Goal: Task Accomplishment & Management: Use online tool/utility

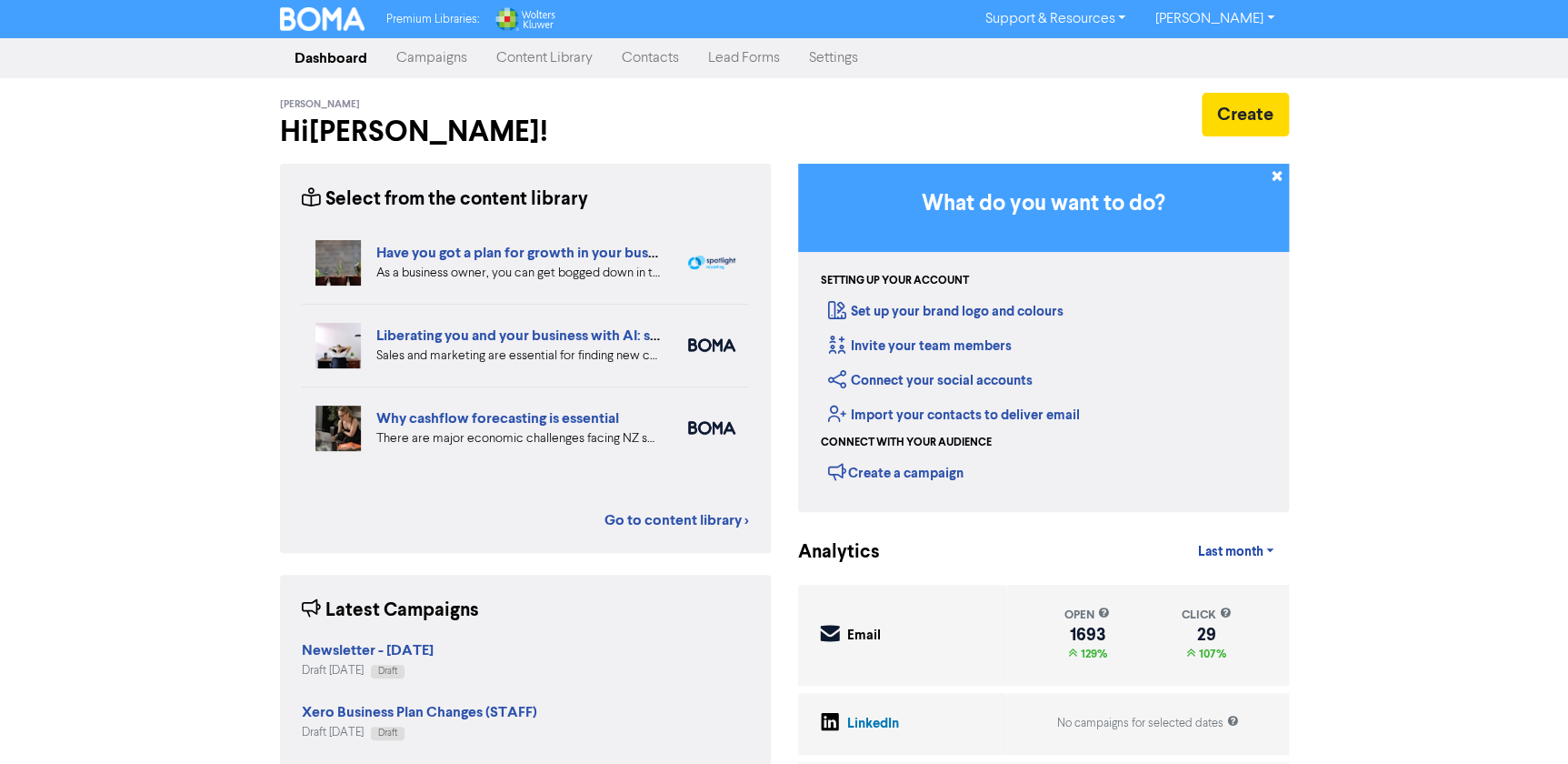
click at [434, 49] on link "Campaigns" at bounding box center [431, 58] width 100 height 37
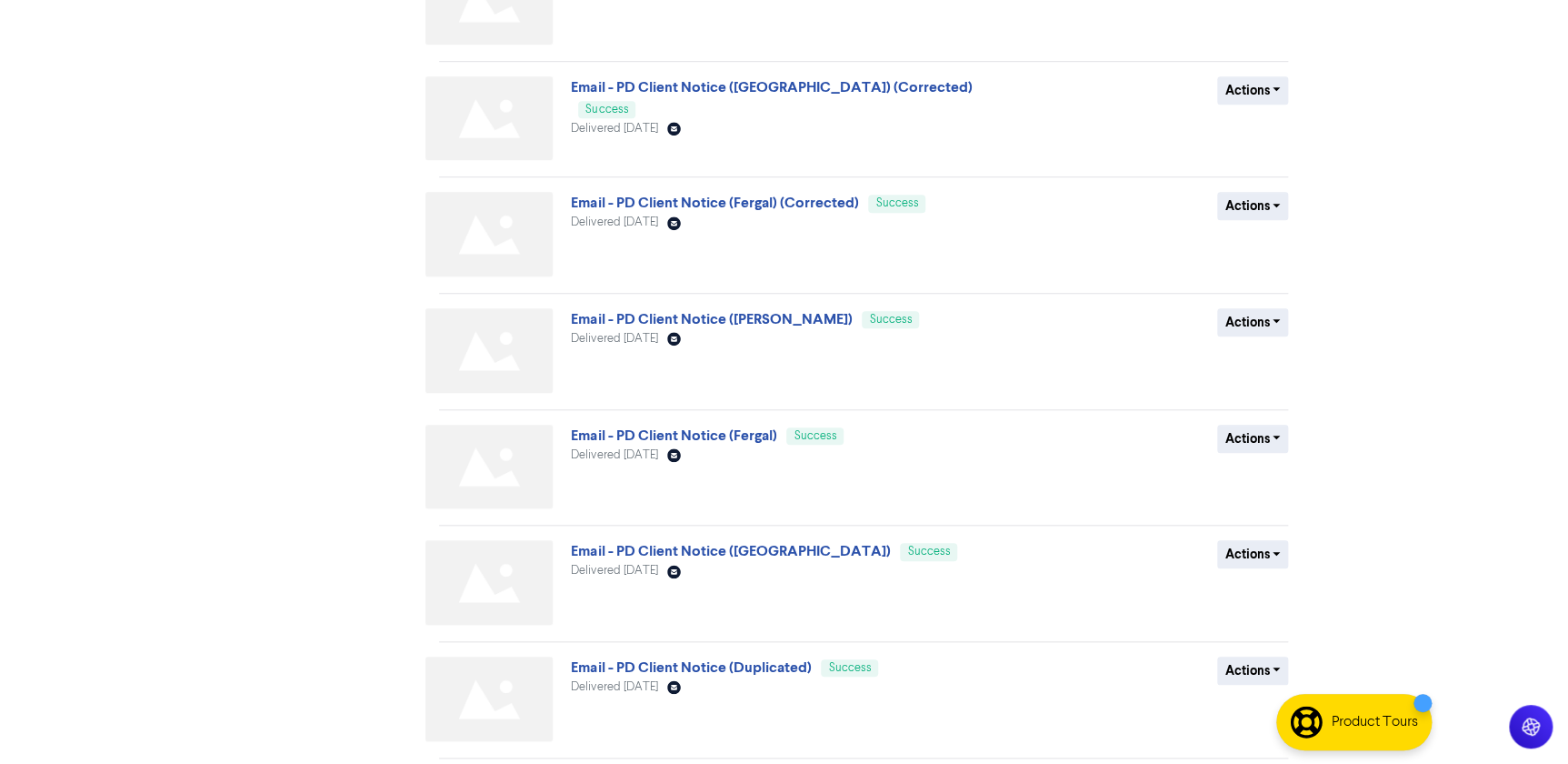
scroll to position [593, 0]
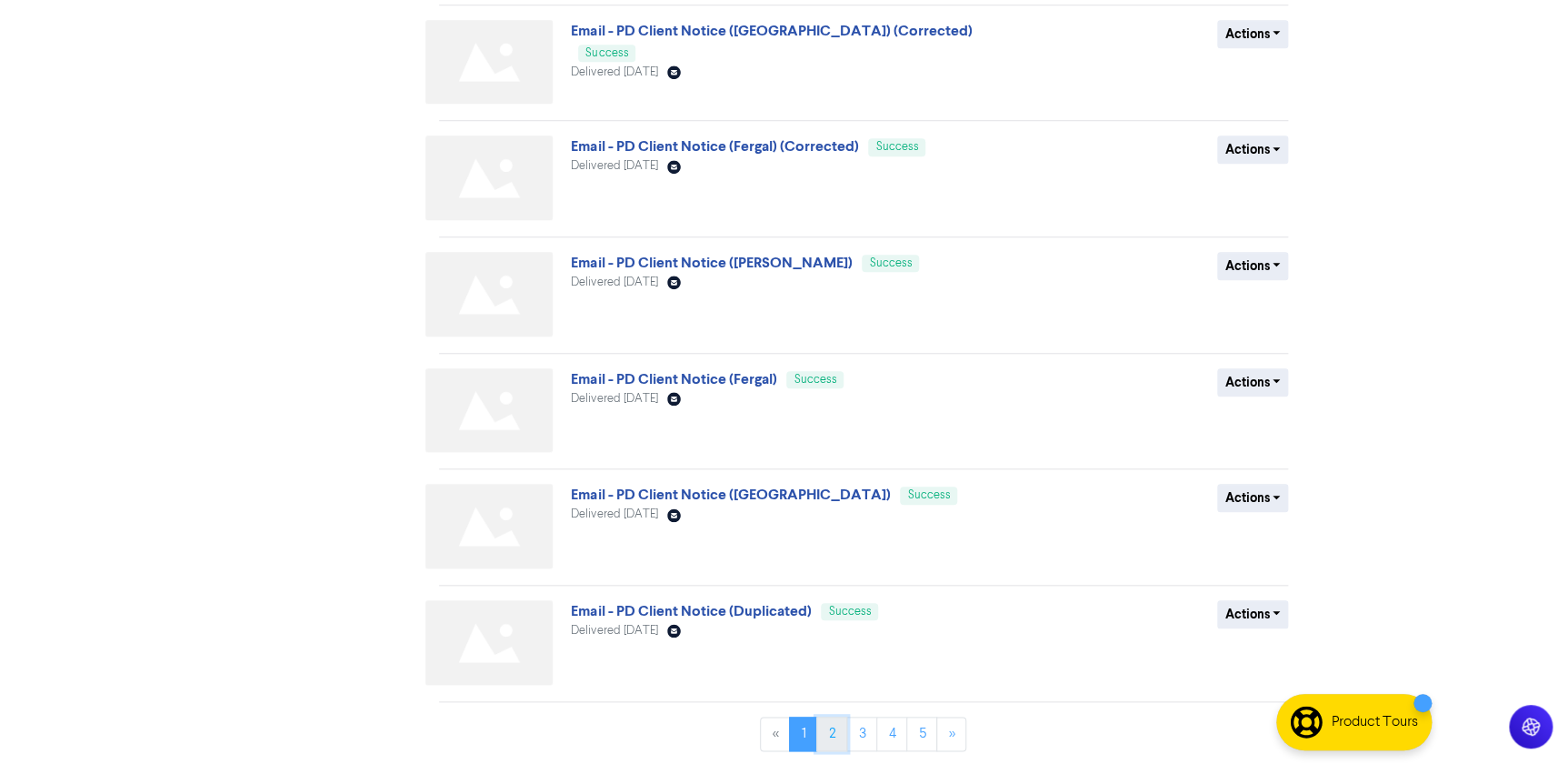
click at [835, 723] on link "2" at bounding box center [831, 733] width 31 height 35
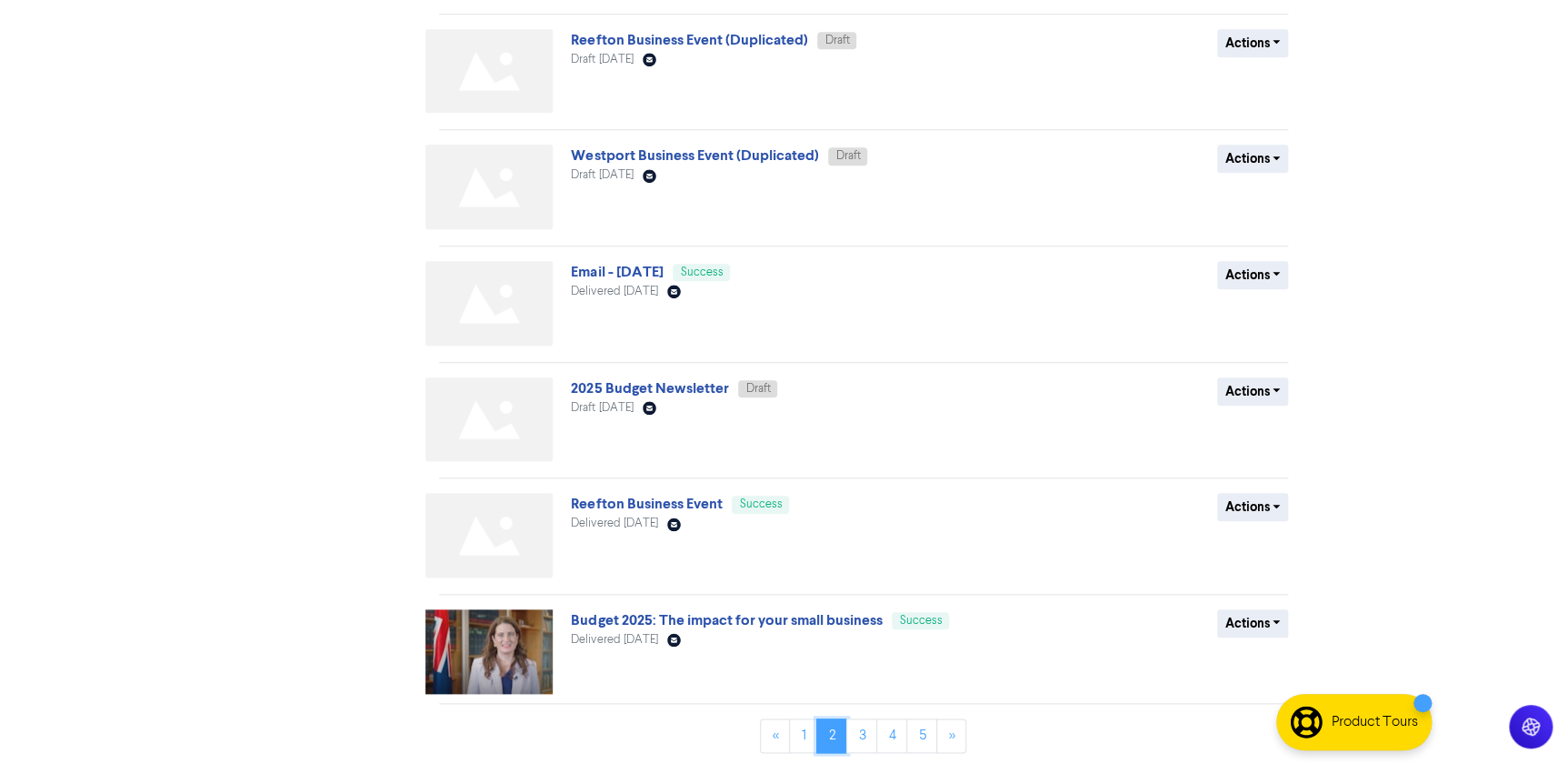
scroll to position [587, 0]
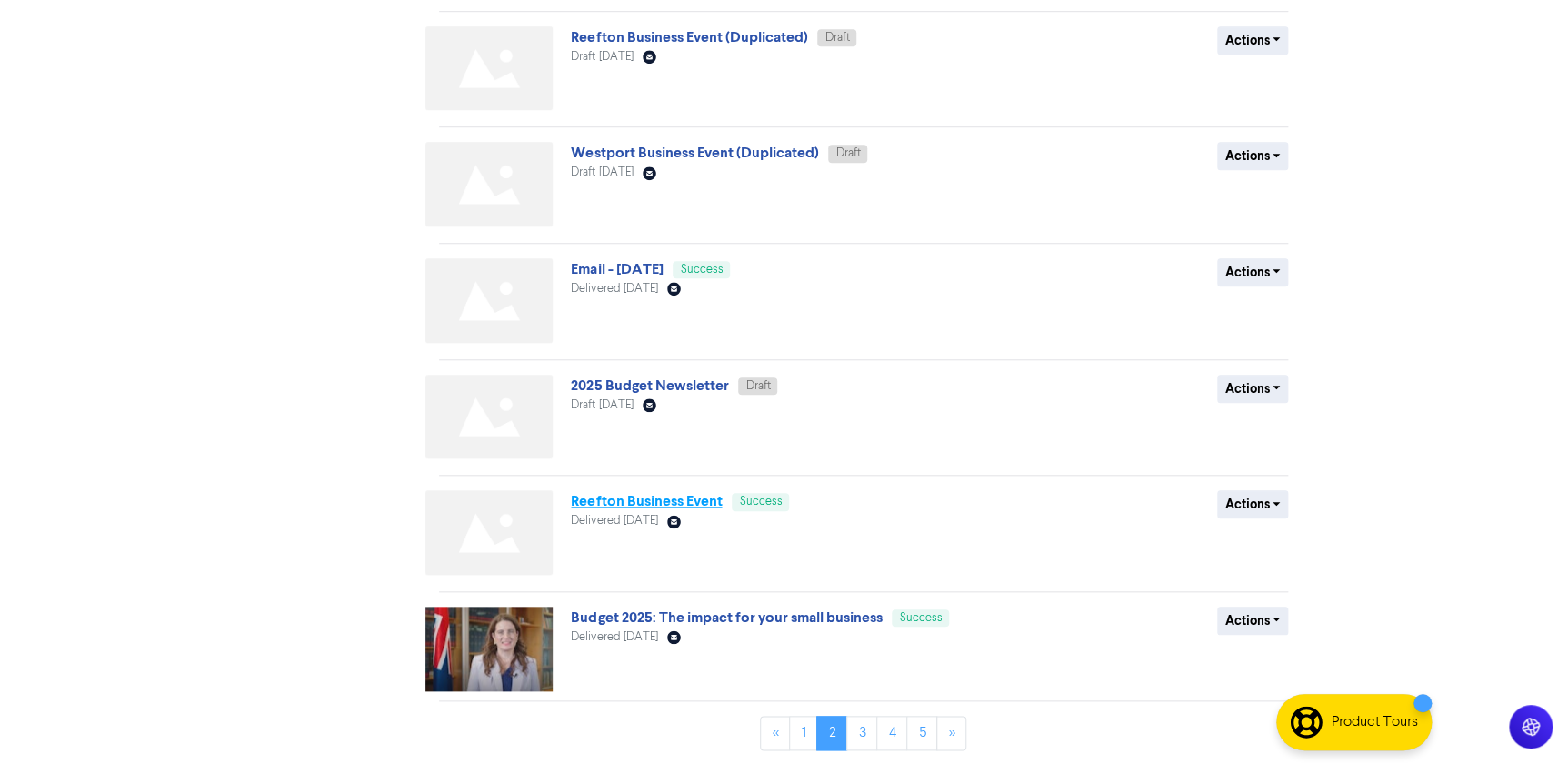
click at [700, 495] on span "Reefton Business Event Success" at bounding box center [679, 501] width 218 height 15
click at [700, 500] on link "Reefton Business Event" at bounding box center [646, 501] width 151 height 18
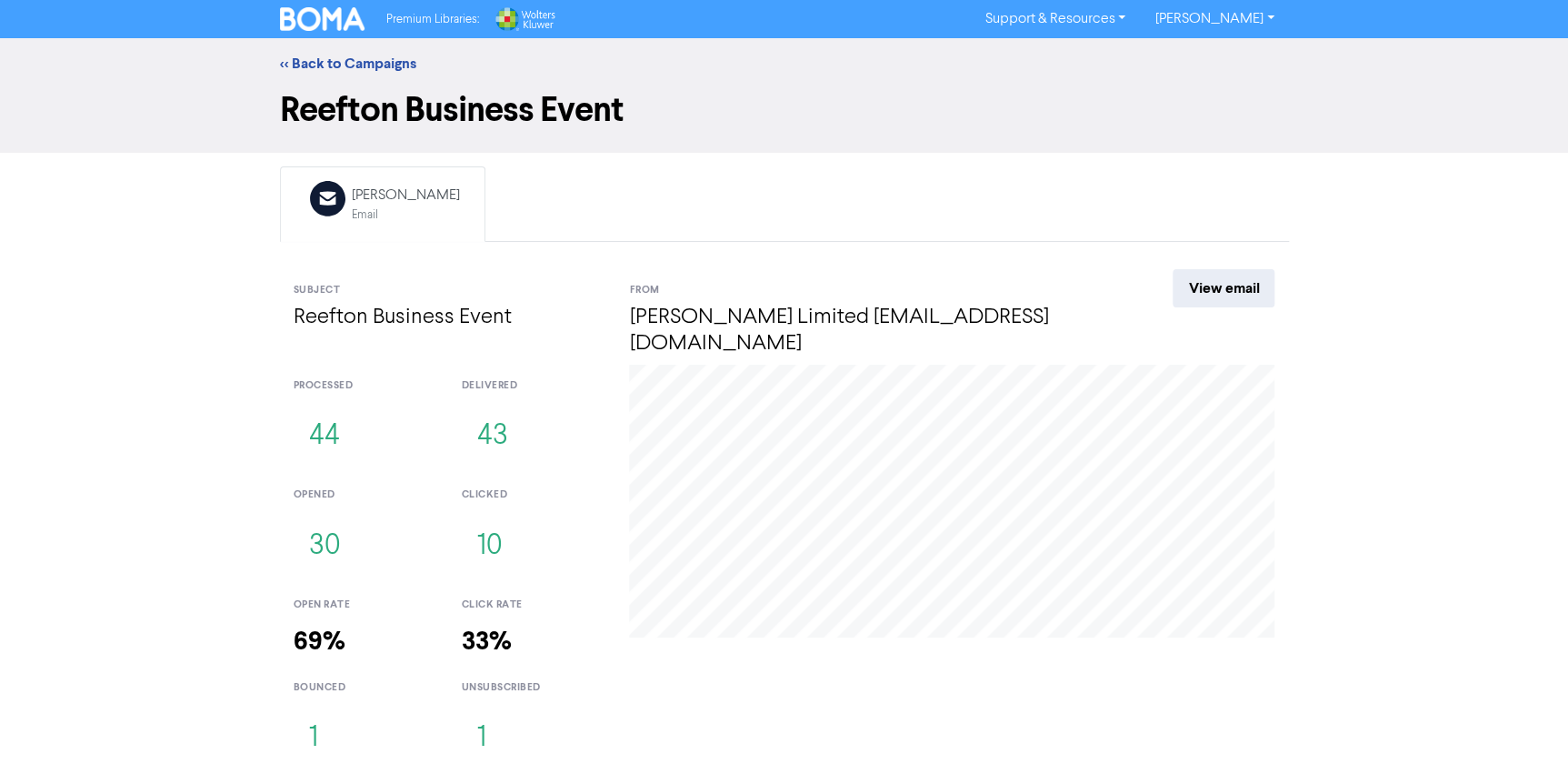
click at [1201, 291] on link "View email" at bounding box center [1223, 288] width 102 height 38
click at [327, 60] on link "<< Back to Campaigns" at bounding box center [347, 64] width 136 height 18
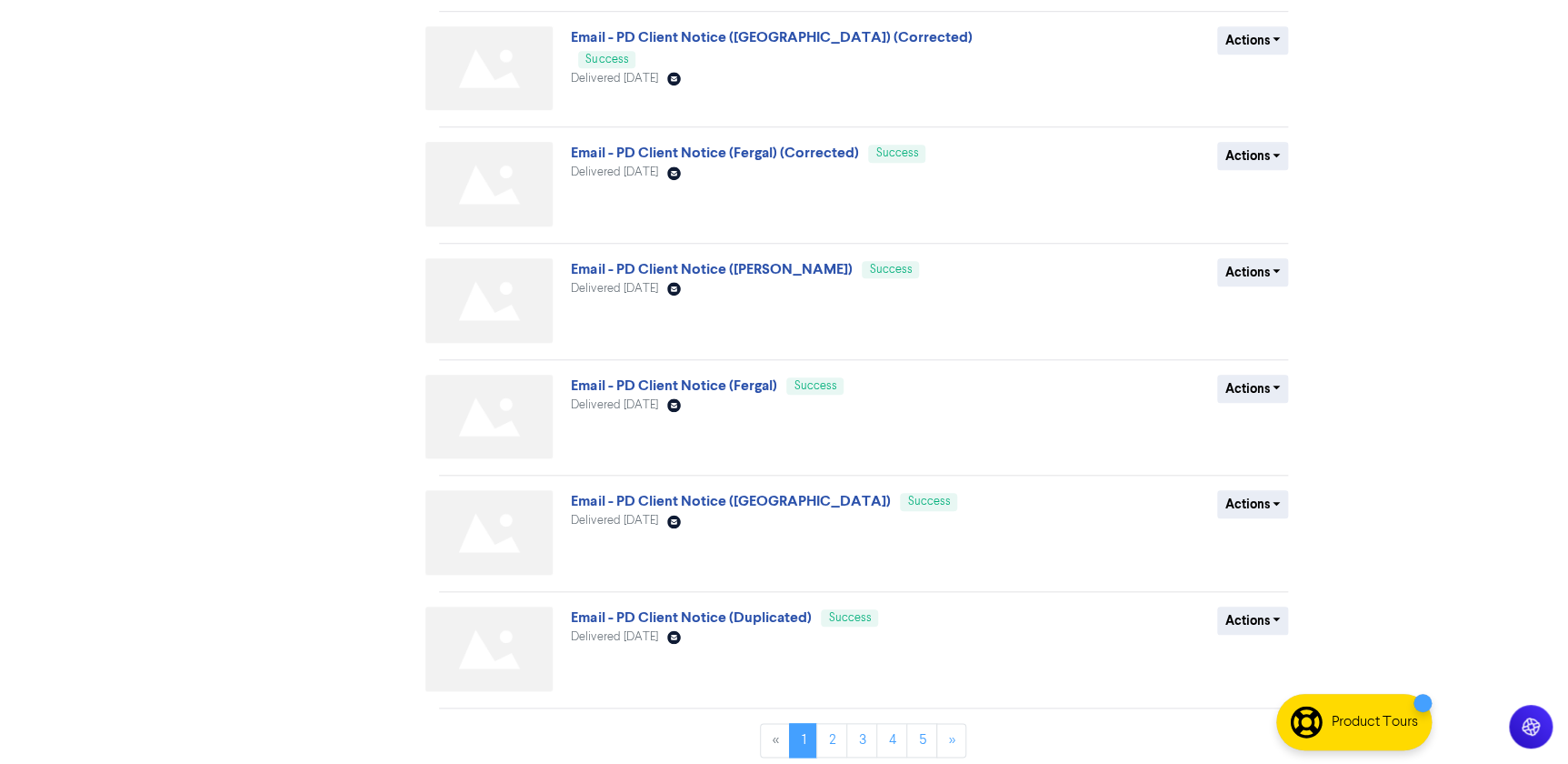
scroll to position [593, 0]
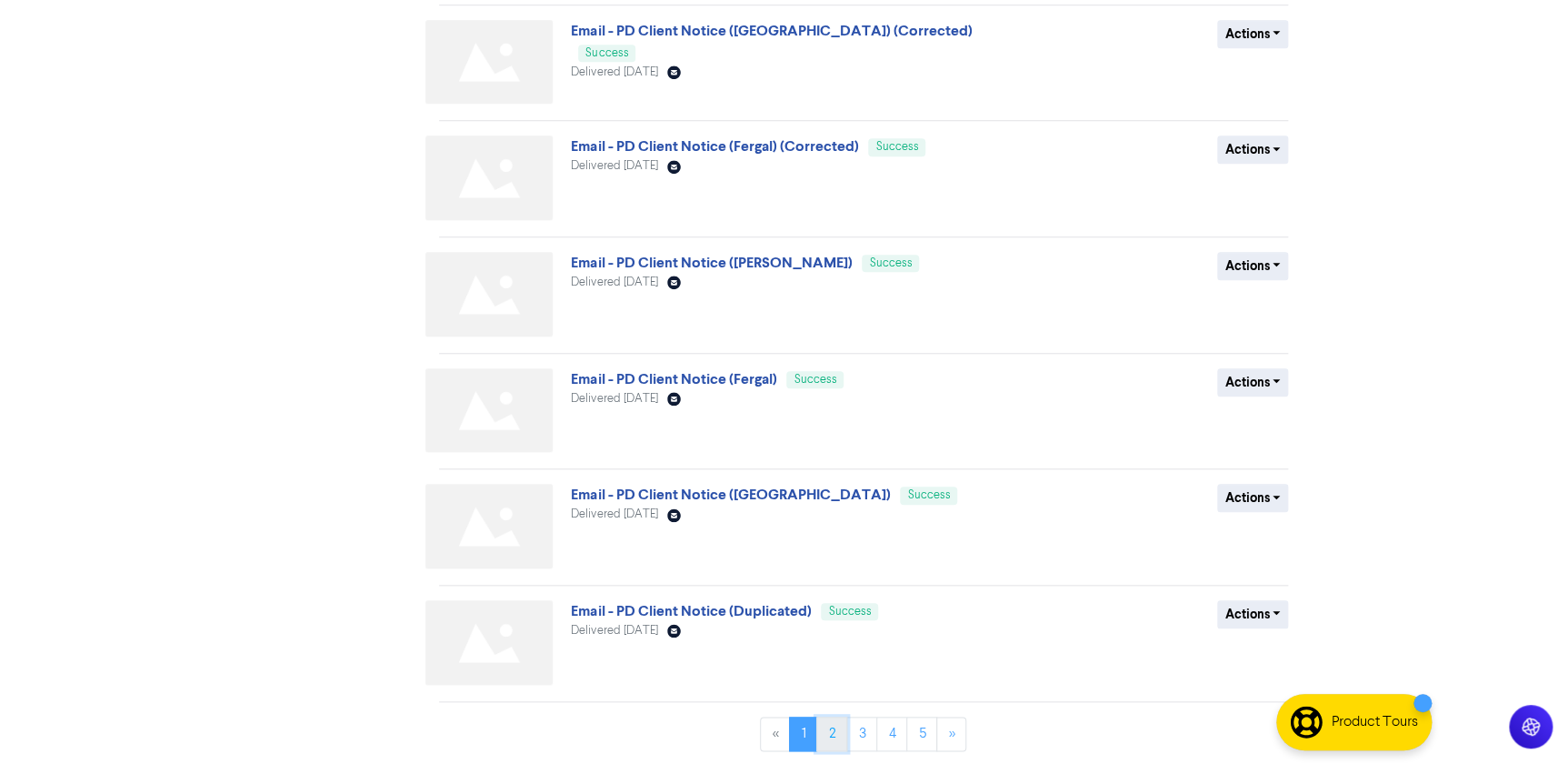
click at [829, 735] on link "2" at bounding box center [831, 733] width 31 height 35
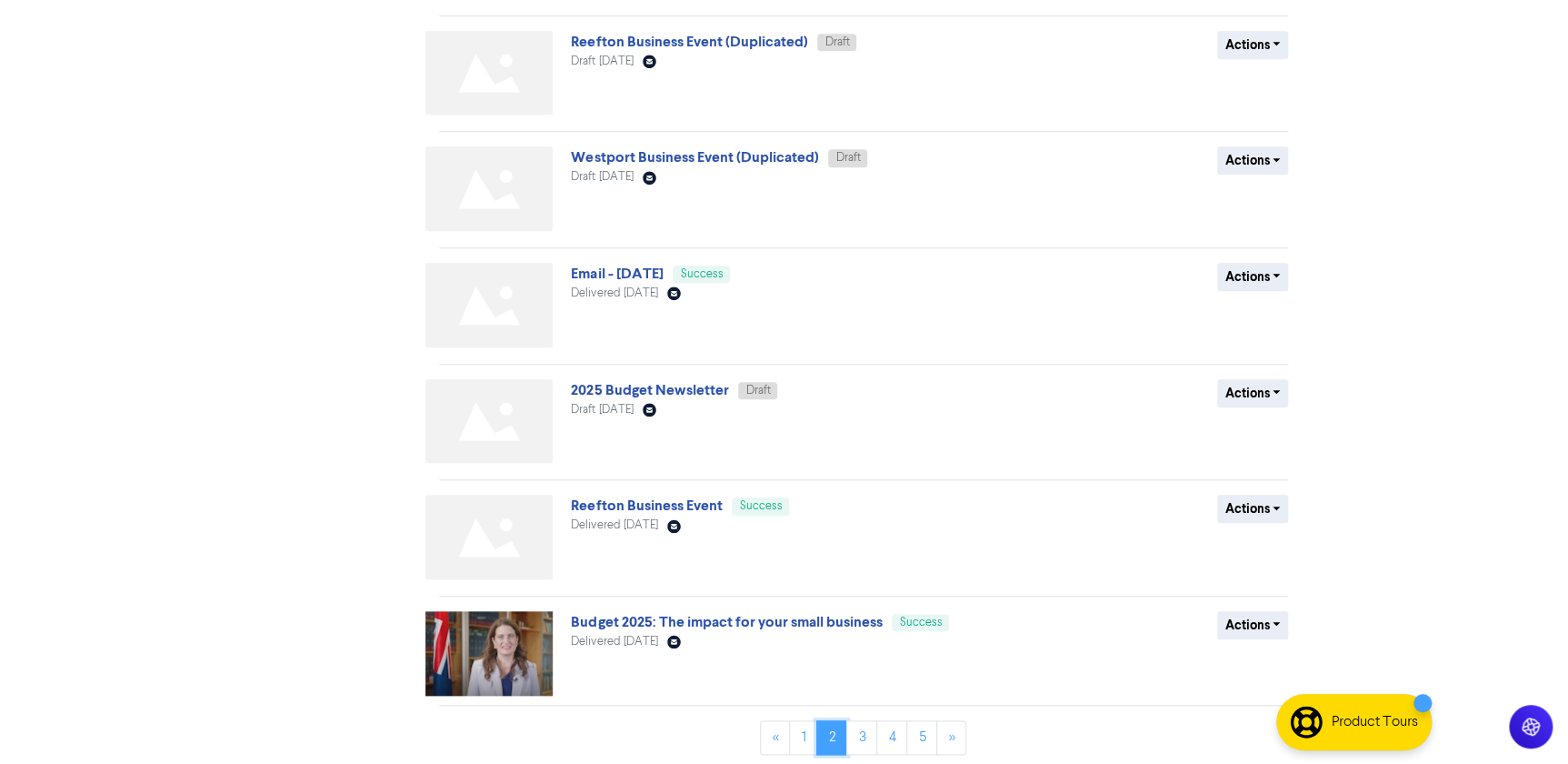
scroll to position [587, 0]
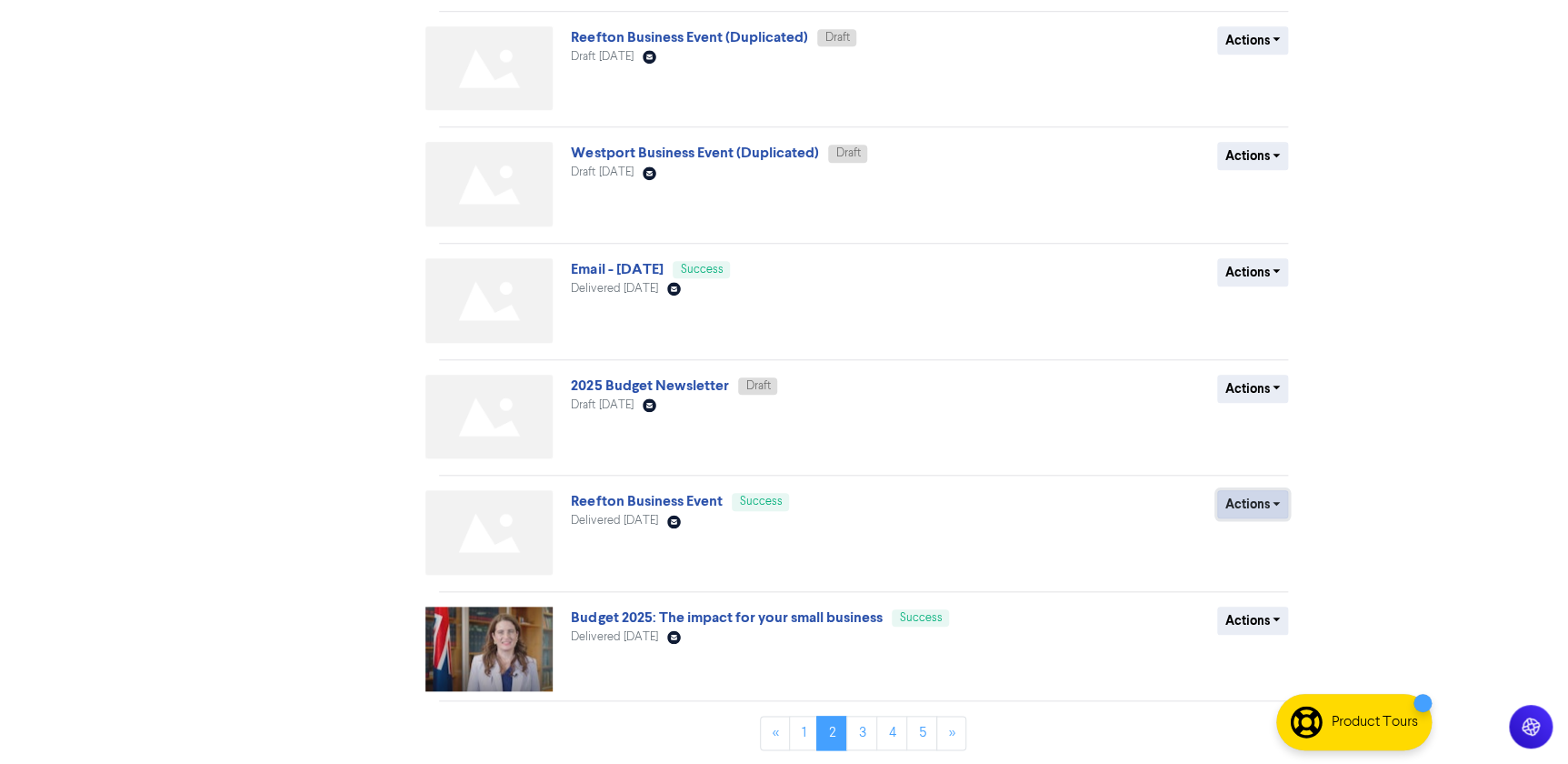
click at [1245, 502] on button "Actions" at bounding box center [1253, 504] width 71 height 28
click at [1284, 536] on button "Duplicate" at bounding box center [1289, 542] width 144 height 29
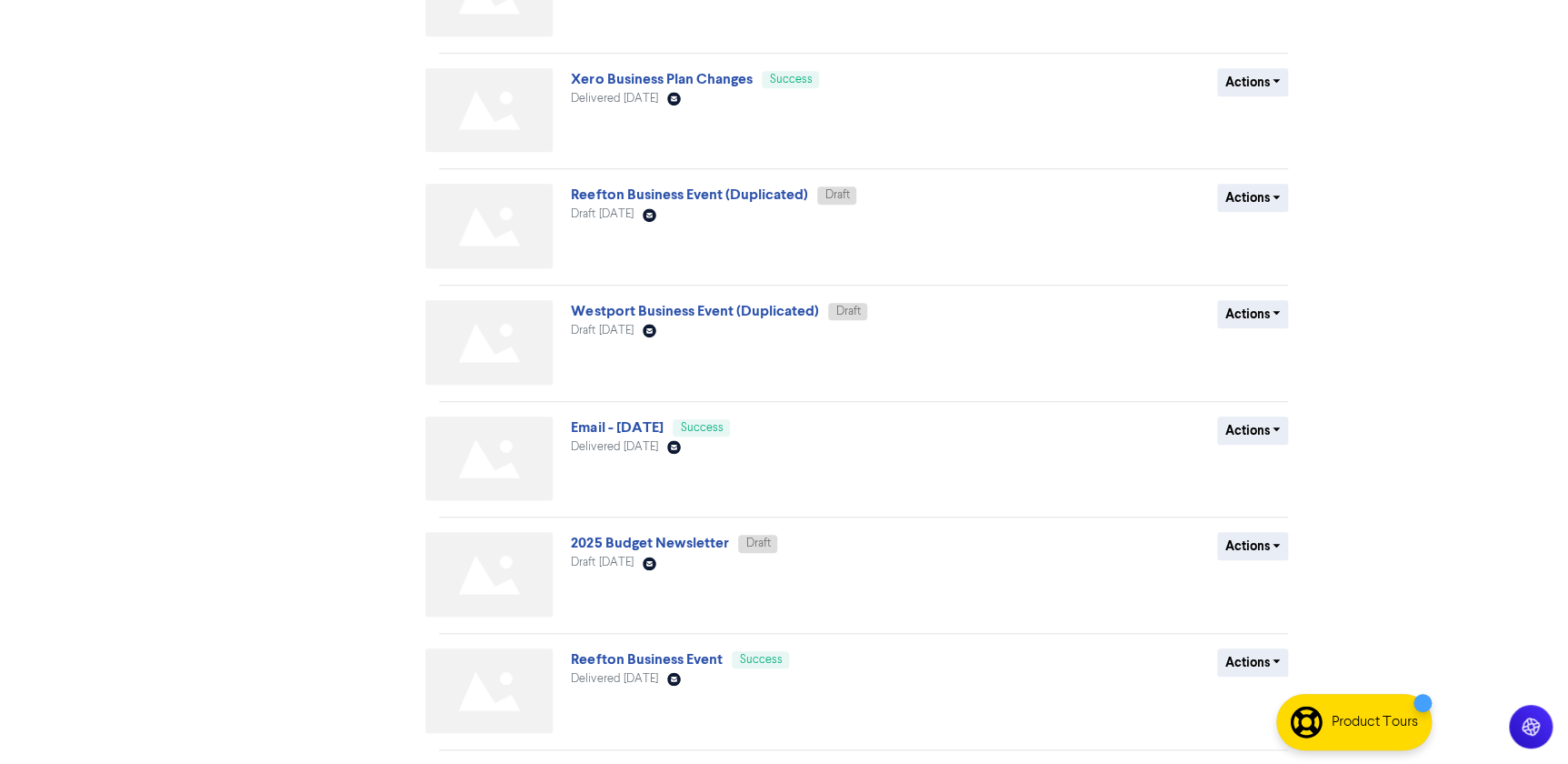
scroll to position [593, 0]
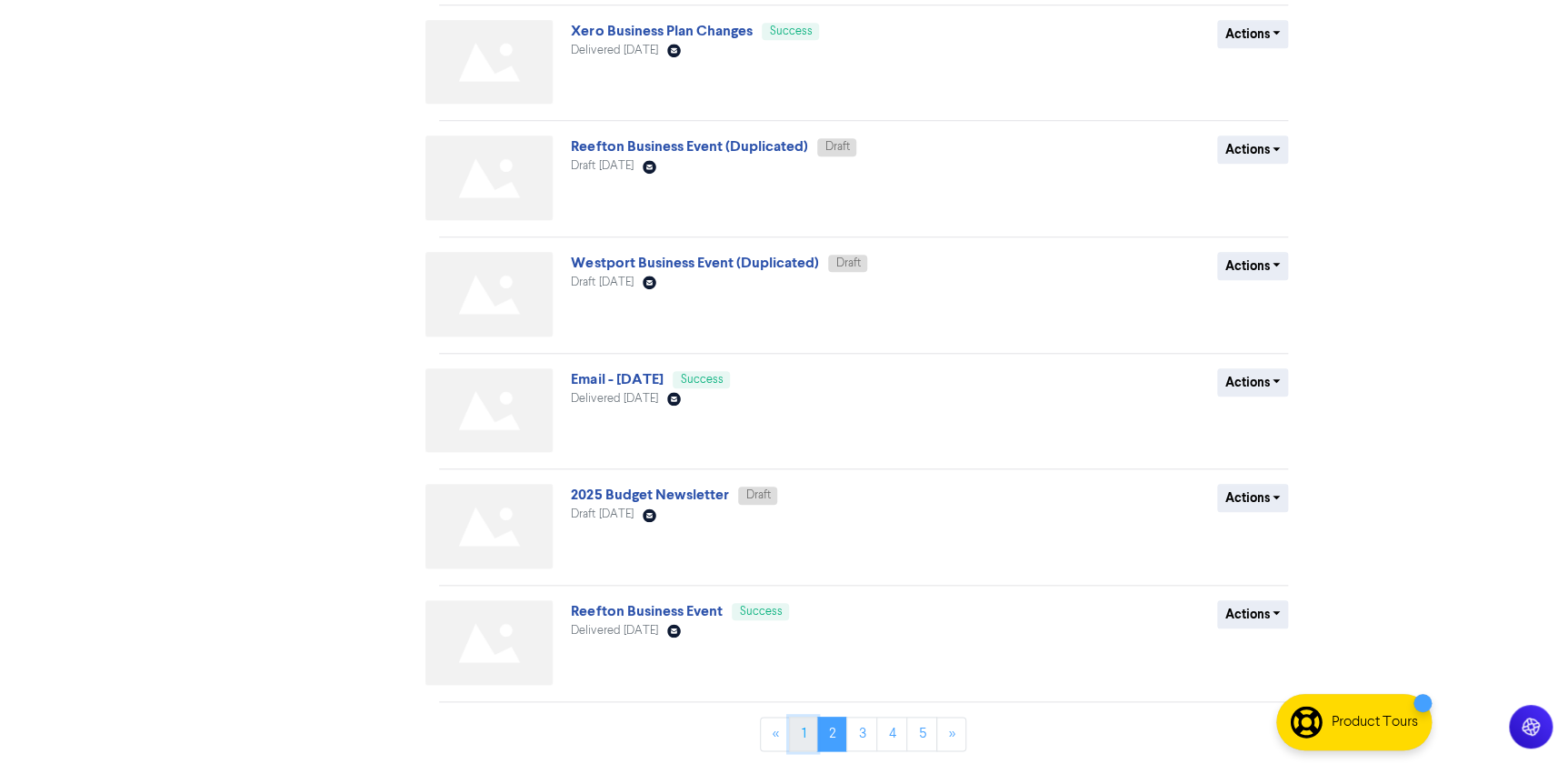
click at [806, 734] on link "1" at bounding box center [802, 733] width 28 height 35
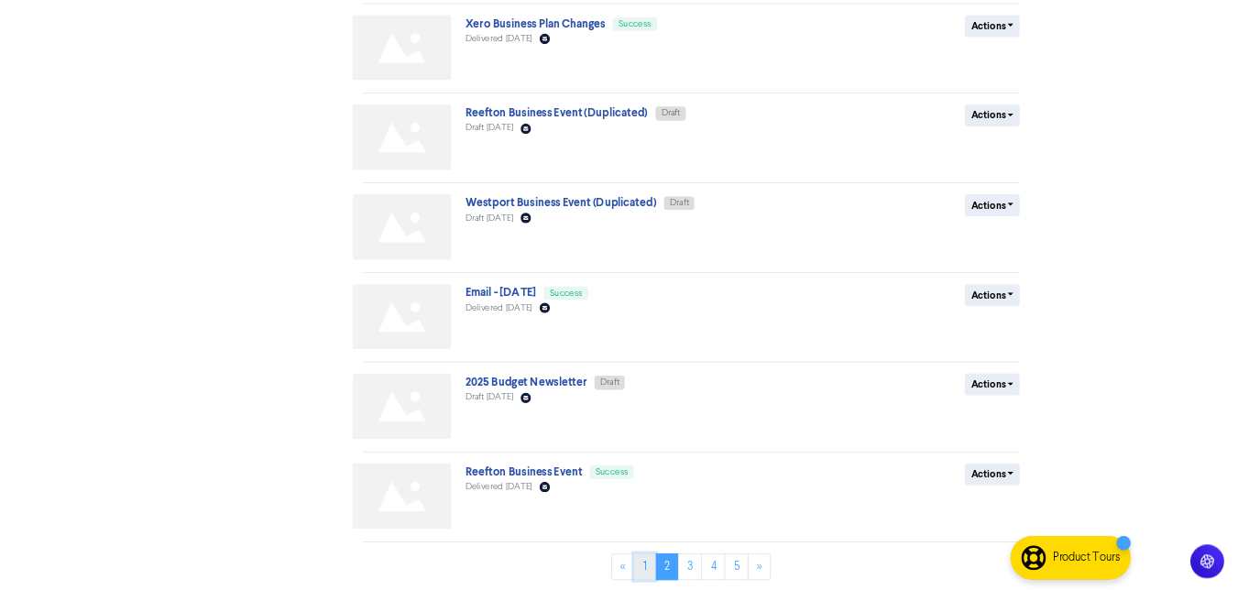
scroll to position [0, 0]
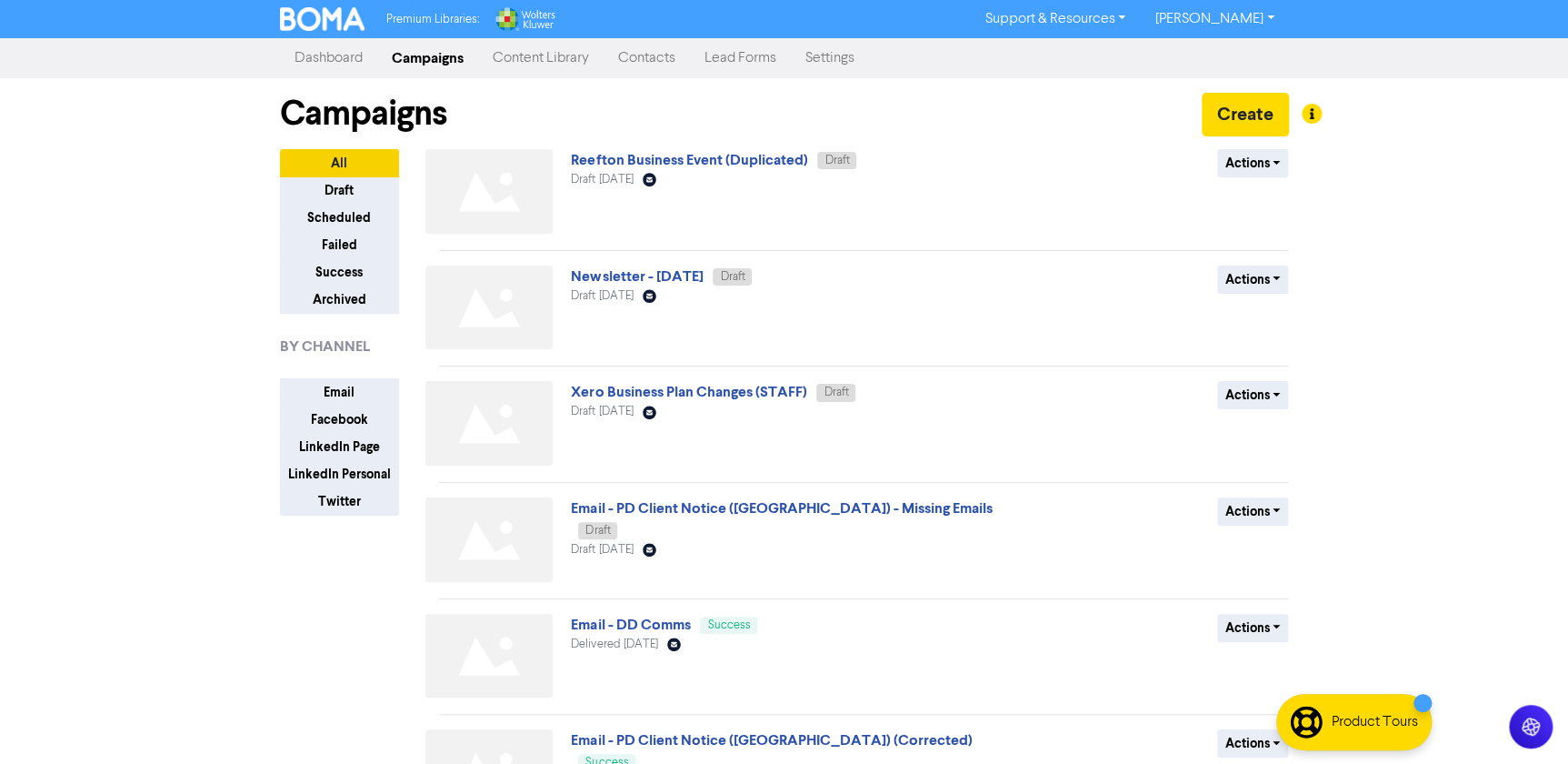
click at [716, 149] on div "Reefton Business Event (Duplicated) Draft Draft [DATE] Email Created with Sketc…" at bounding box center [789, 194] width 438 height 92
click at [722, 158] on link "Reefton Business Event (Duplicated)" at bounding box center [688, 160] width 236 height 18
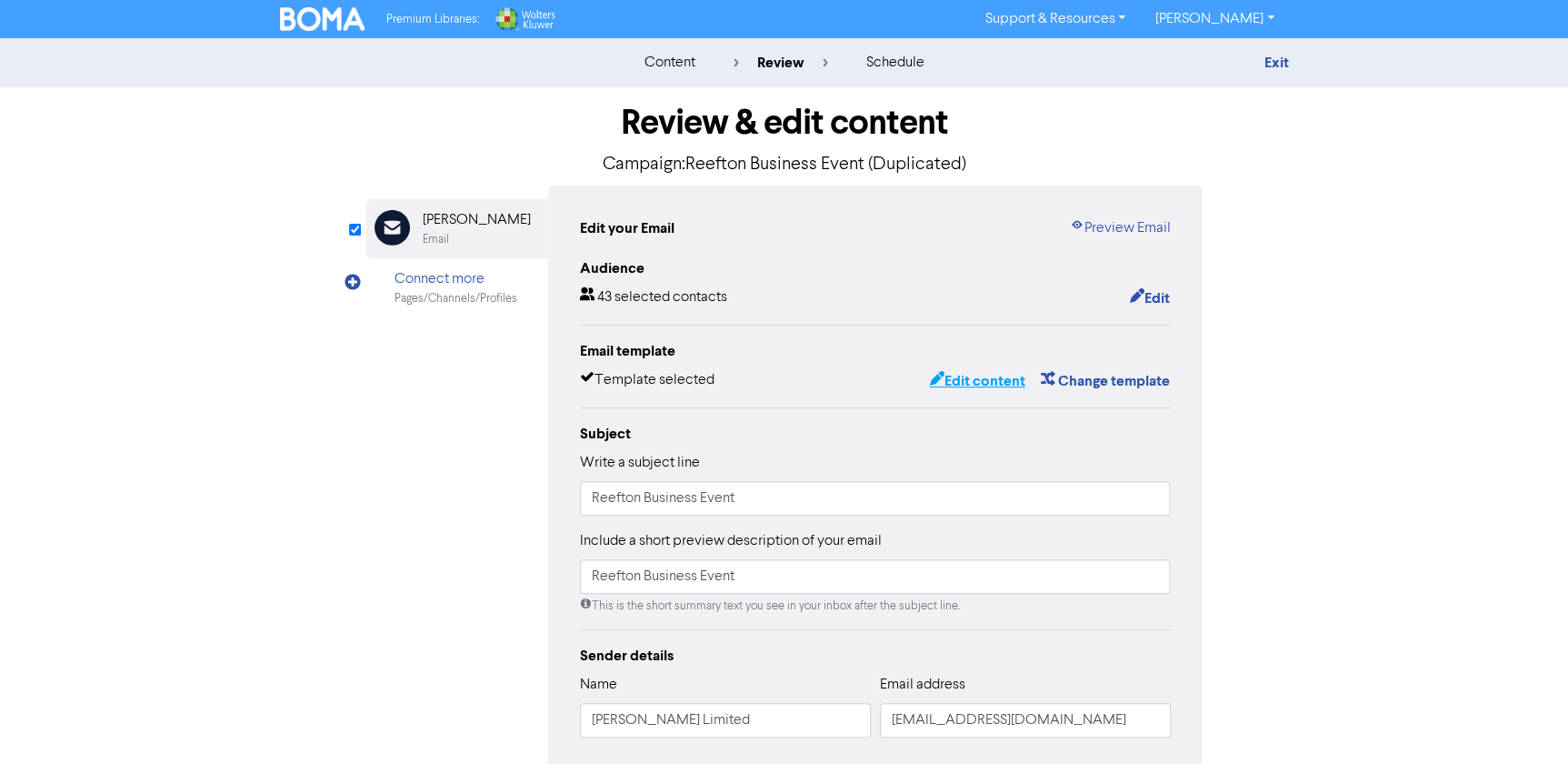
click at [993, 369] on button "Edit content" at bounding box center [977, 381] width 97 height 24
